Goal: Information Seeking & Learning: Understand process/instructions

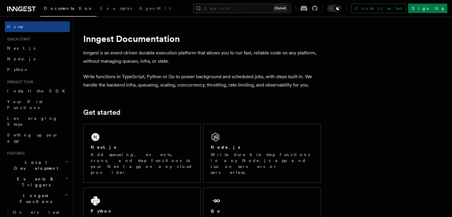
scroll to position [33, 0]
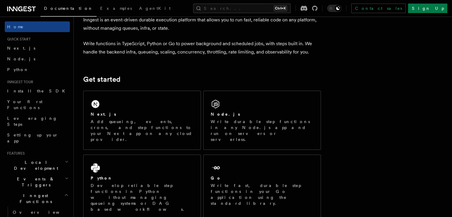
click at [180, 97] on div "Next.js Add queueing, events, crons, and step functions to your Next app on any…" at bounding box center [141, 120] width 117 height 59
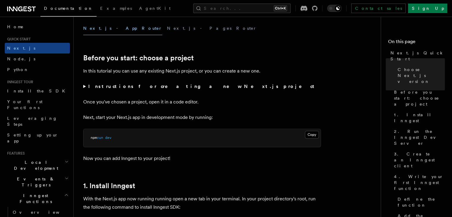
scroll to position [174, 0]
drag, startPoint x: 122, startPoint y: 104, endPoint x: 209, endPoint y: 104, distance: 87.0
click at [209, 104] on p "Once you've chosen a project, open it in a code editor." at bounding box center [202, 101] width 238 height 8
drag, startPoint x: 133, startPoint y: 116, endPoint x: 192, endPoint y: 119, distance: 58.6
click at [192, 119] on p "Next, start your Next.js app in development mode by running:" at bounding box center [202, 117] width 238 height 8
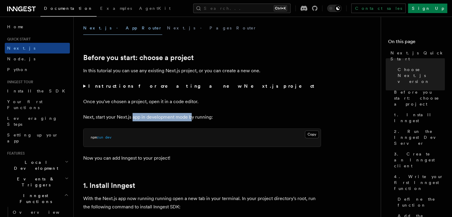
click at [192, 119] on p "Next, start your Next.js app in development mode by running:" at bounding box center [202, 117] width 238 height 8
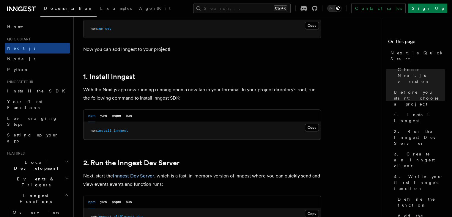
scroll to position [283, 0]
click at [311, 128] on button "Copy Copied" at bounding box center [312, 127] width 14 height 8
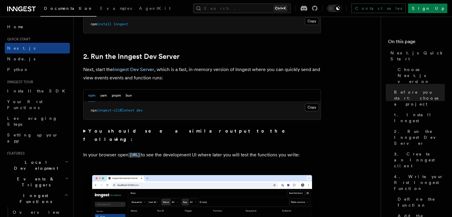
scroll to position [387, 0]
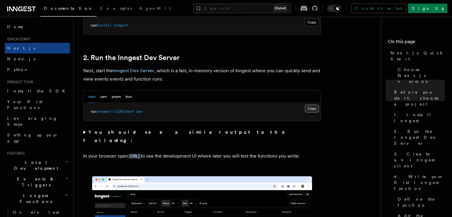
click at [315, 108] on button "Copy Copied" at bounding box center [312, 109] width 14 height 8
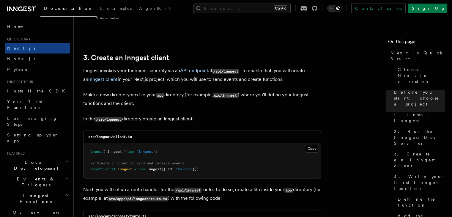
scroll to position [672, 0]
drag, startPoint x: 169, startPoint y: 79, endPoint x: 187, endPoint y: 78, distance: 17.8
click at [187, 78] on p "Inngest invokes your functions securely via an API endpoint at /api/inngest . T…" at bounding box center [202, 74] width 238 height 17
click at [187, 96] on p "Make a new directory next to your app directory (for example, src/inngest ) whe…" at bounding box center [202, 98] width 238 height 17
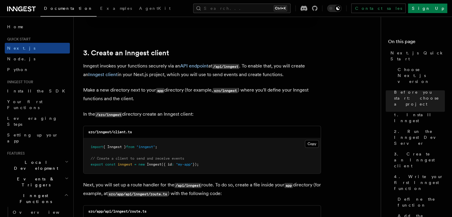
scroll to position [677, 0]
drag, startPoint x: 127, startPoint y: 115, endPoint x: 200, endPoint y: 107, distance: 73.5
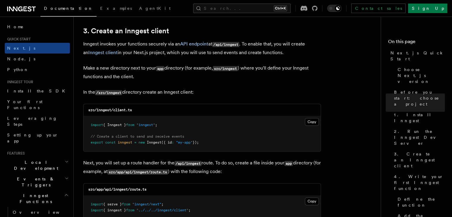
scroll to position [700, 0]
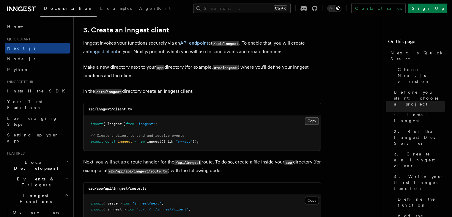
click at [309, 120] on button "Copy Copied" at bounding box center [312, 121] width 14 height 8
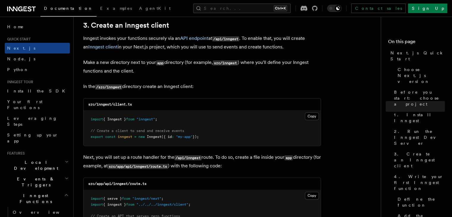
scroll to position [705, 0]
drag, startPoint x: 107, startPoint y: 154, endPoint x: 153, endPoint y: 156, distance: 46.4
click at [153, 156] on p "Next, you will set up a route handler for the /api/inngest route. To do so, cre…" at bounding box center [202, 161] width 238 height 17
drag, startPoint x: 153, startPoint y: 156, endPoint x: 174, endPoint y: 160, distance: 21.1
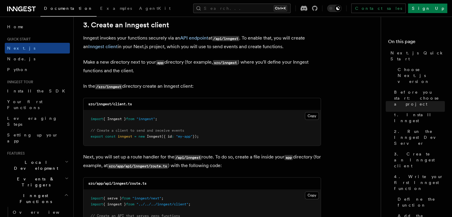
click at [174, 160] on p "Next, you will set up a route handler for the /api/inngest route. To do so, cre…" at bounding box center [202, 161] width 238 height 17
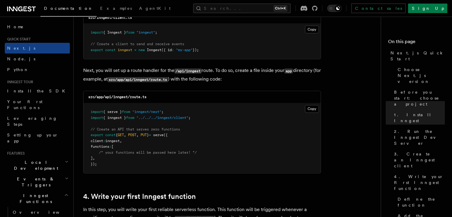
scroll to position [790, 0]
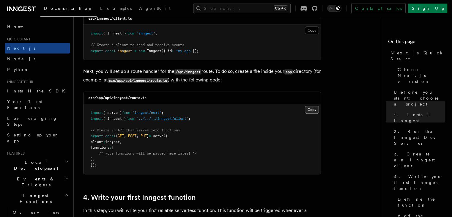
click at [312, 110] on button "Copy Copied" at bounding box center [312, 110] width 14 height 8
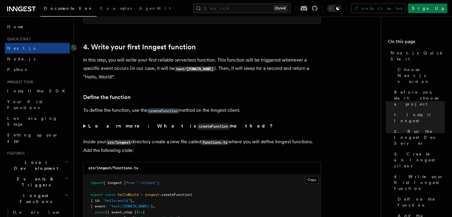
scroll to position [952, 0]
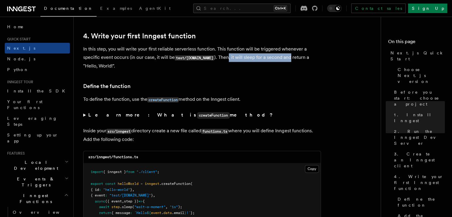
drag, startPoint x: 225, startPoint y: 59, endPoint x: 286, endPoint y: 60, distance: 60.6
click at [286, 60] on p "In this step, you will write your first reliable serverless function. This func…" at bounding box center [202, 57] width 238 height 25
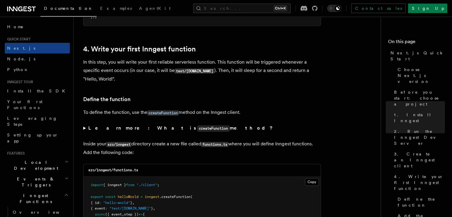
scroll to position [977, 0]
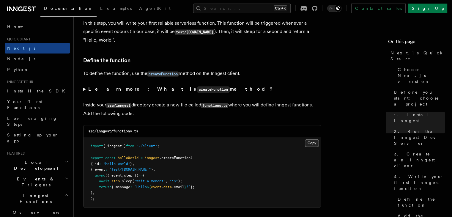
click at [314, 145] on button "Copy Copied" at bounding box center [312, 143] width 14 height 8
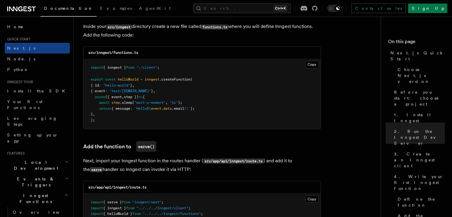
scroll to position [1098, 0]
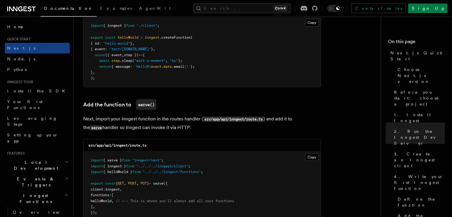
drag, startPoint x: 128, startPoint y: 120, endPoint x: 177, endPoint y: 129, distance: 49.5
click at [177, 129] on p "Next, import your Inngest function in the routes handler ( src/app/api/inngest/…" at bounding box center [202, 122] width 238 height 17
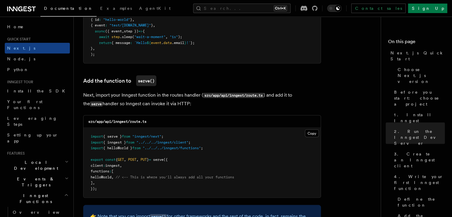
click at [176, 101] on p "Next, import your Inngest function in the routes handler ( src/app/api/inngest/…" at bounding box center [202, 99] width 238 height 17
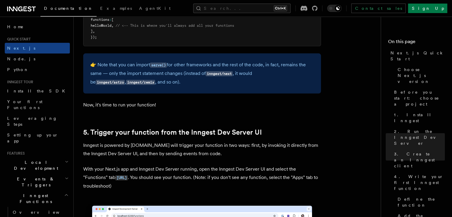
scroll to position [1273, 0]
